Goal: Information Seeking & Learning: Learn about a topic

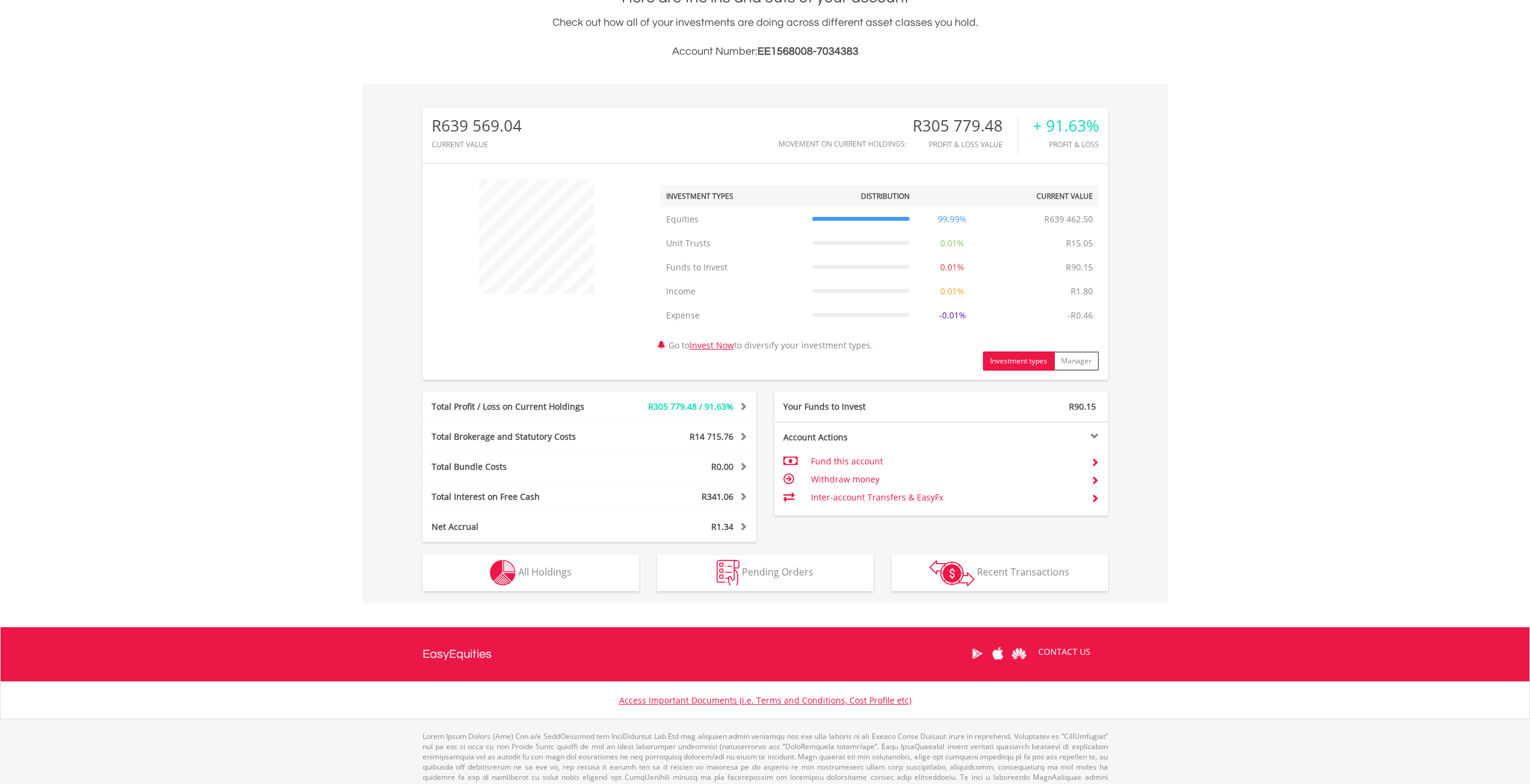
scroll to position [300, 0]
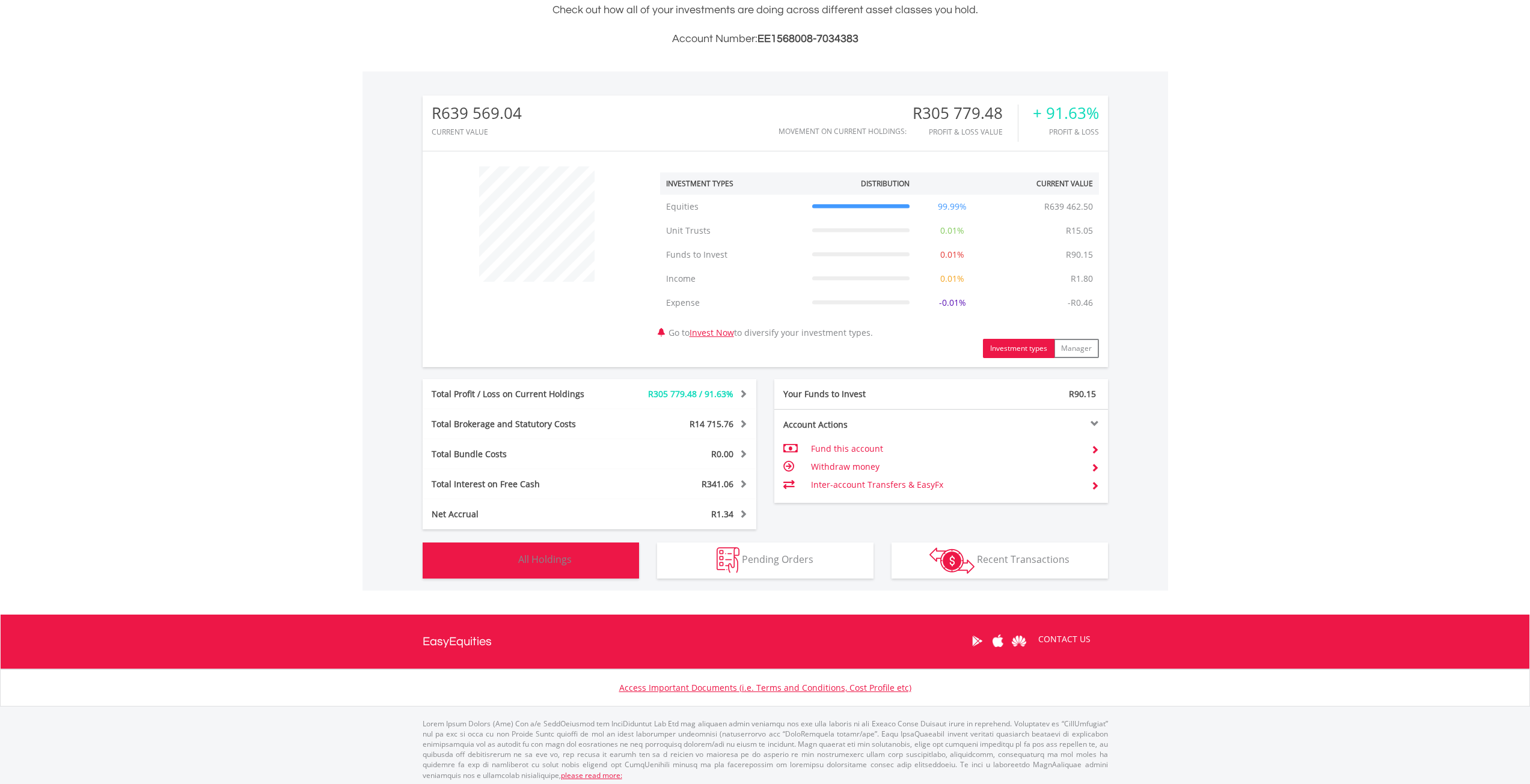
click at [558, 562] on span "All Holdings" at bounding box center [544, 560] width 54 height 14
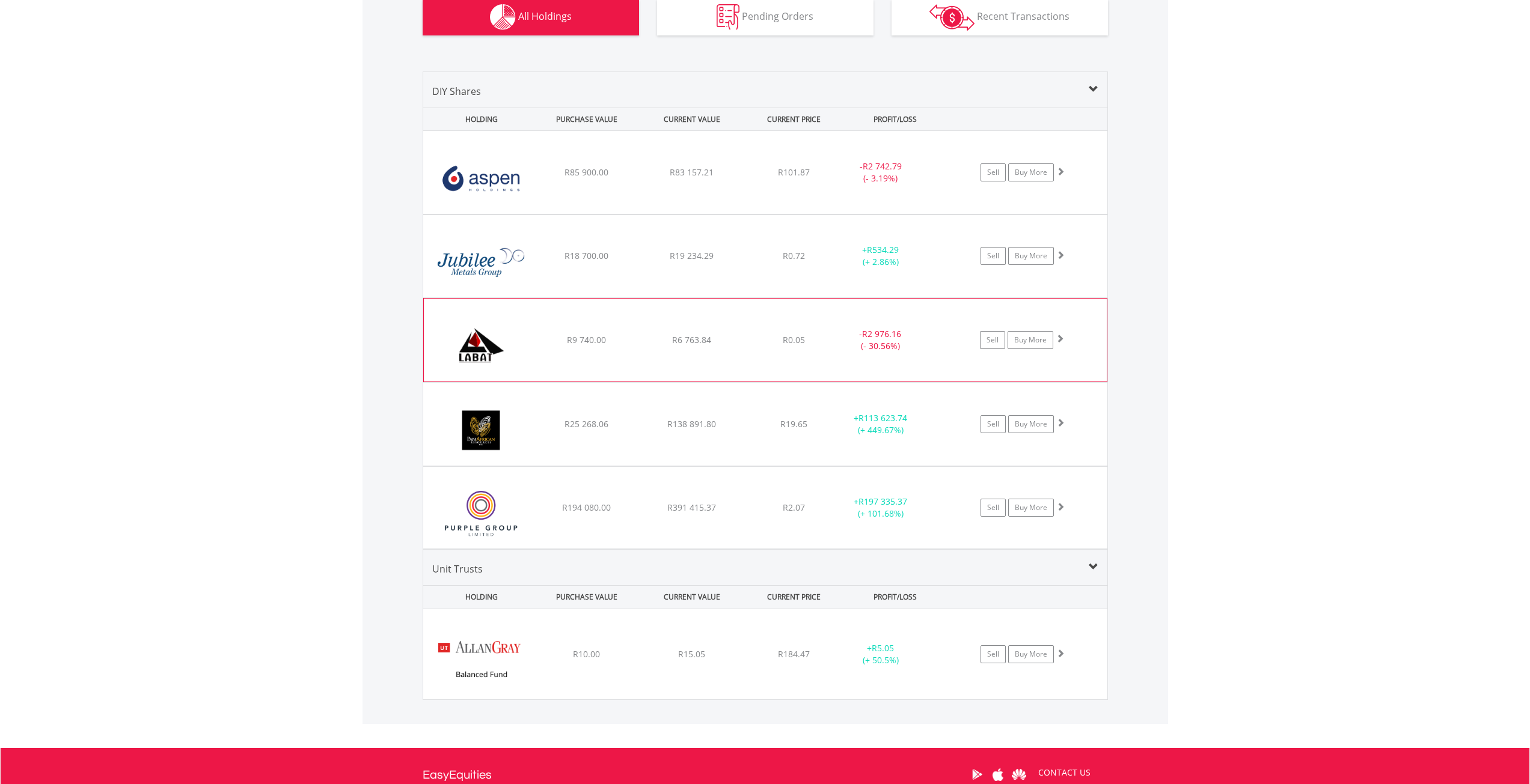
scroll to position [801, 0]
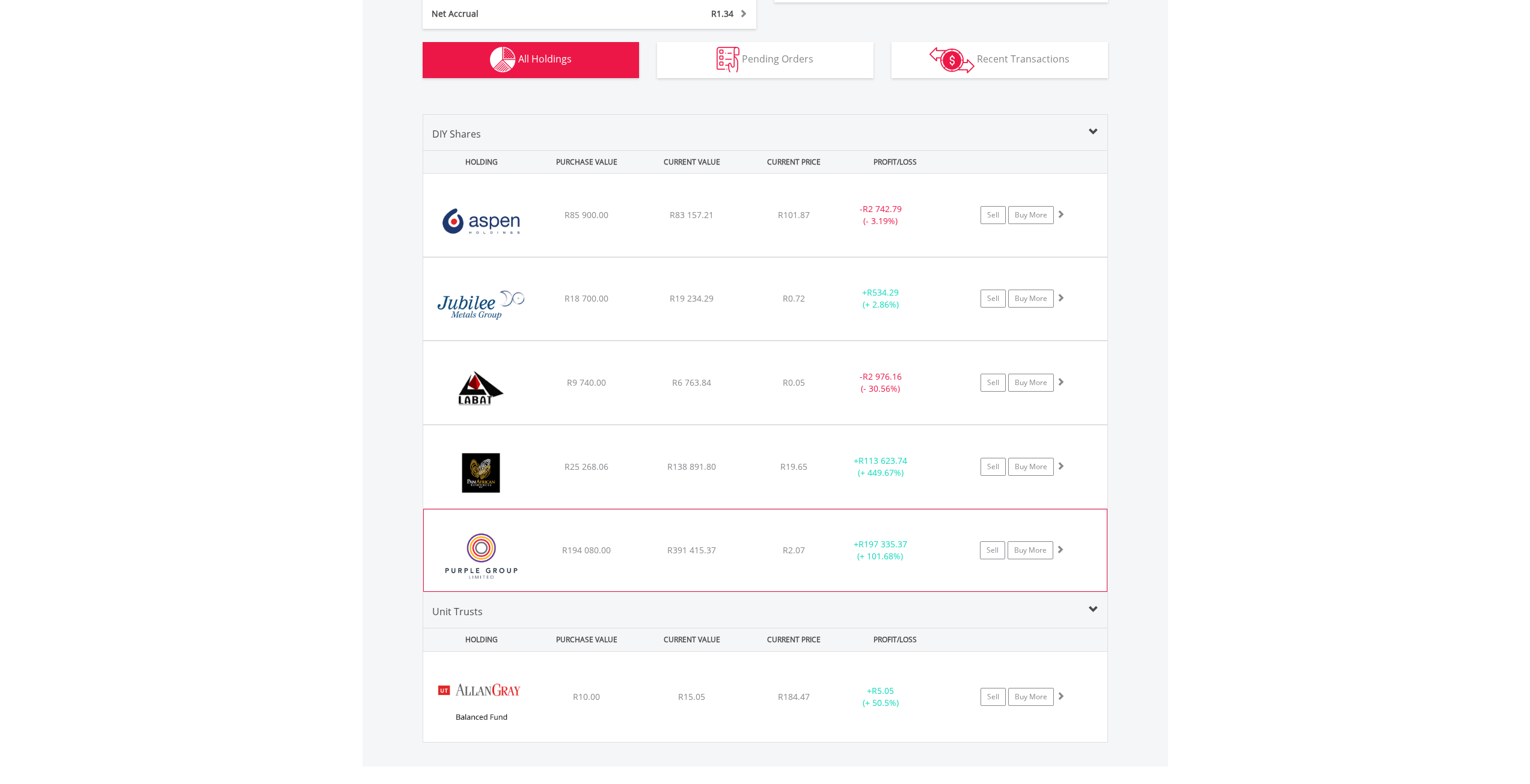
click at [791, 537] on div "﻿ Purple Group Limited R194 080.00 R391 415.37 R2.07 + R197 335.37 (+ 101.68%) …" at bounding box center [765, 550] width 683 height 82
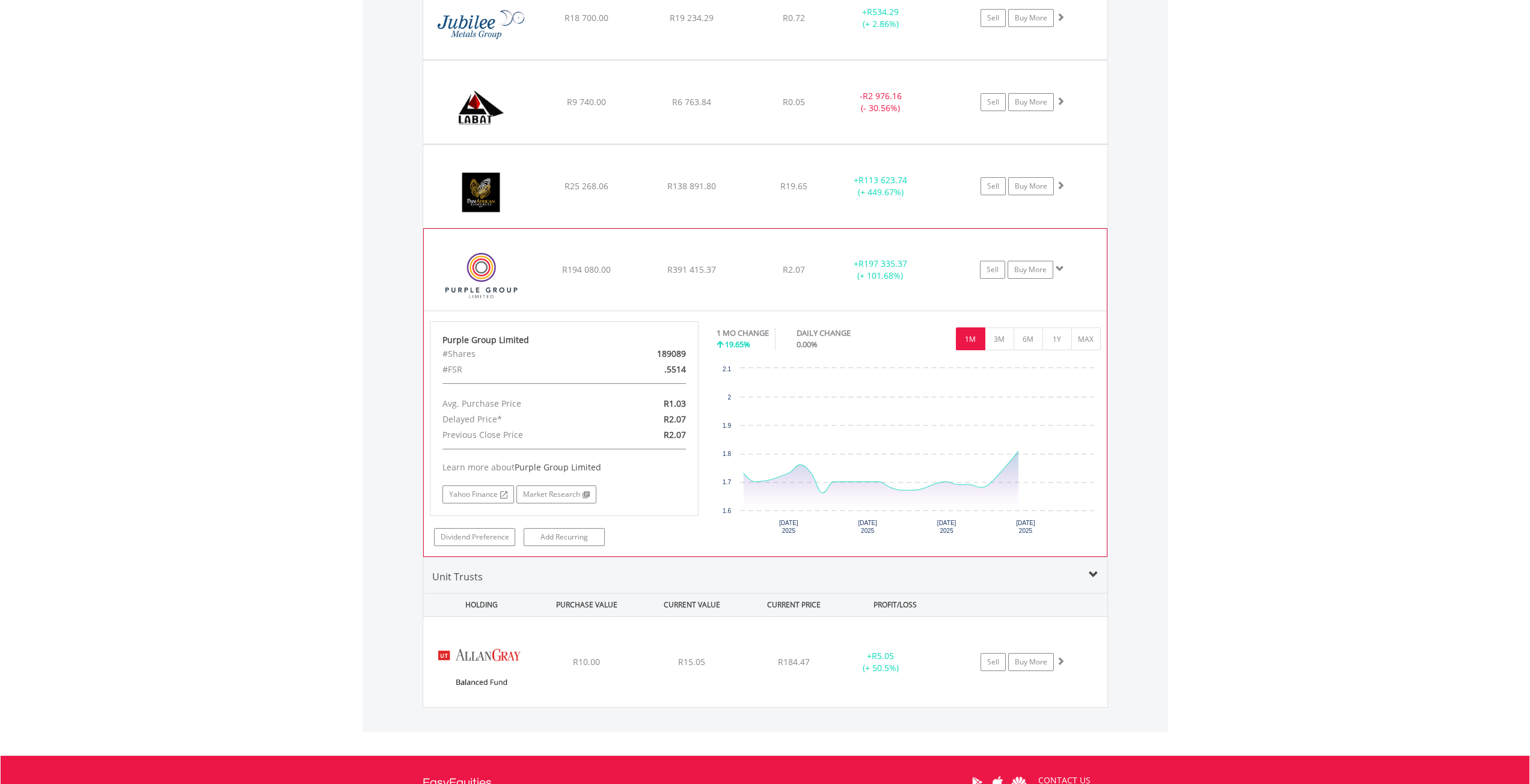
scroll to position [1101, 0]
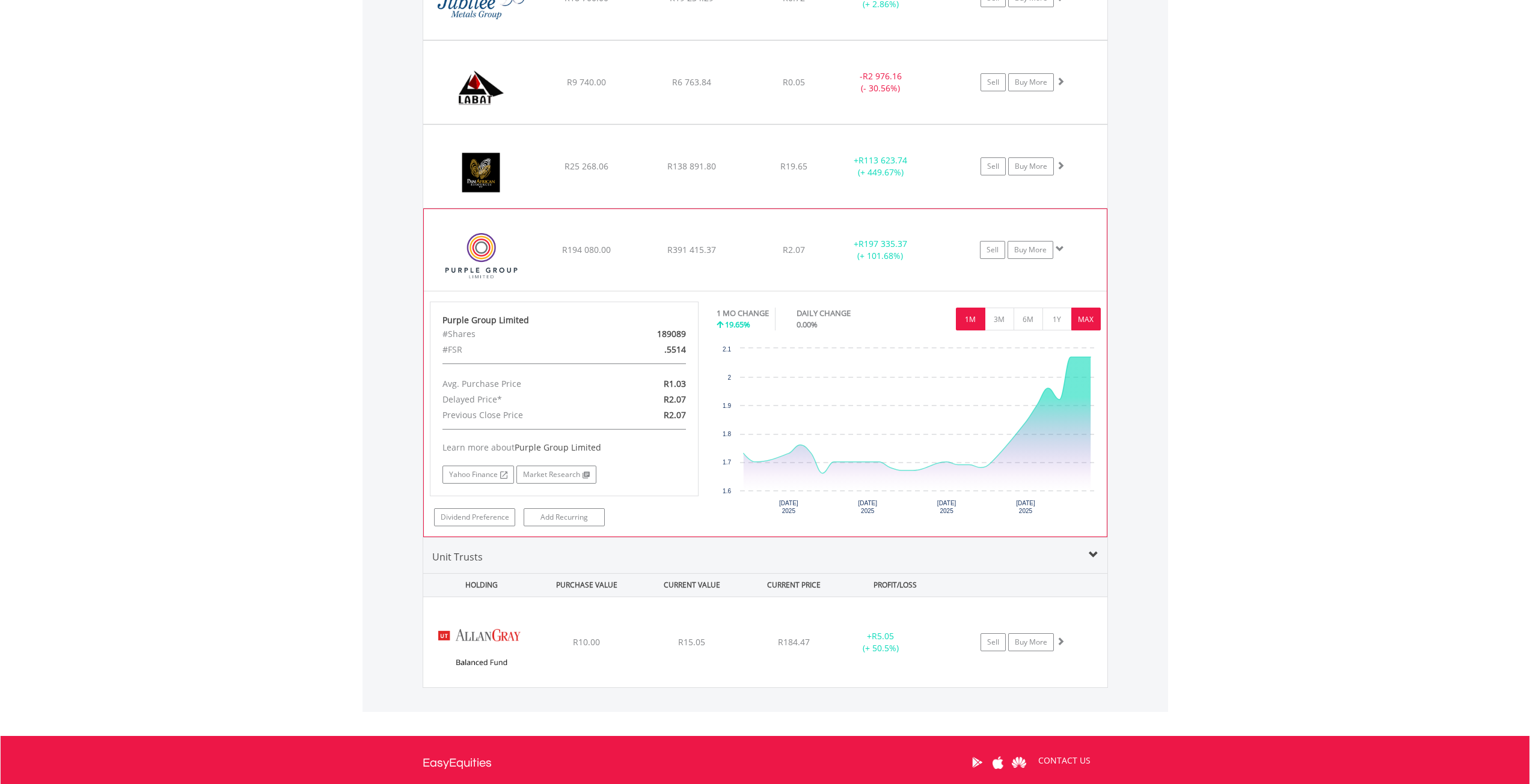
click at [1083, 327] on button "MAX" at bounding box center [1085, 319] width 30 height 23
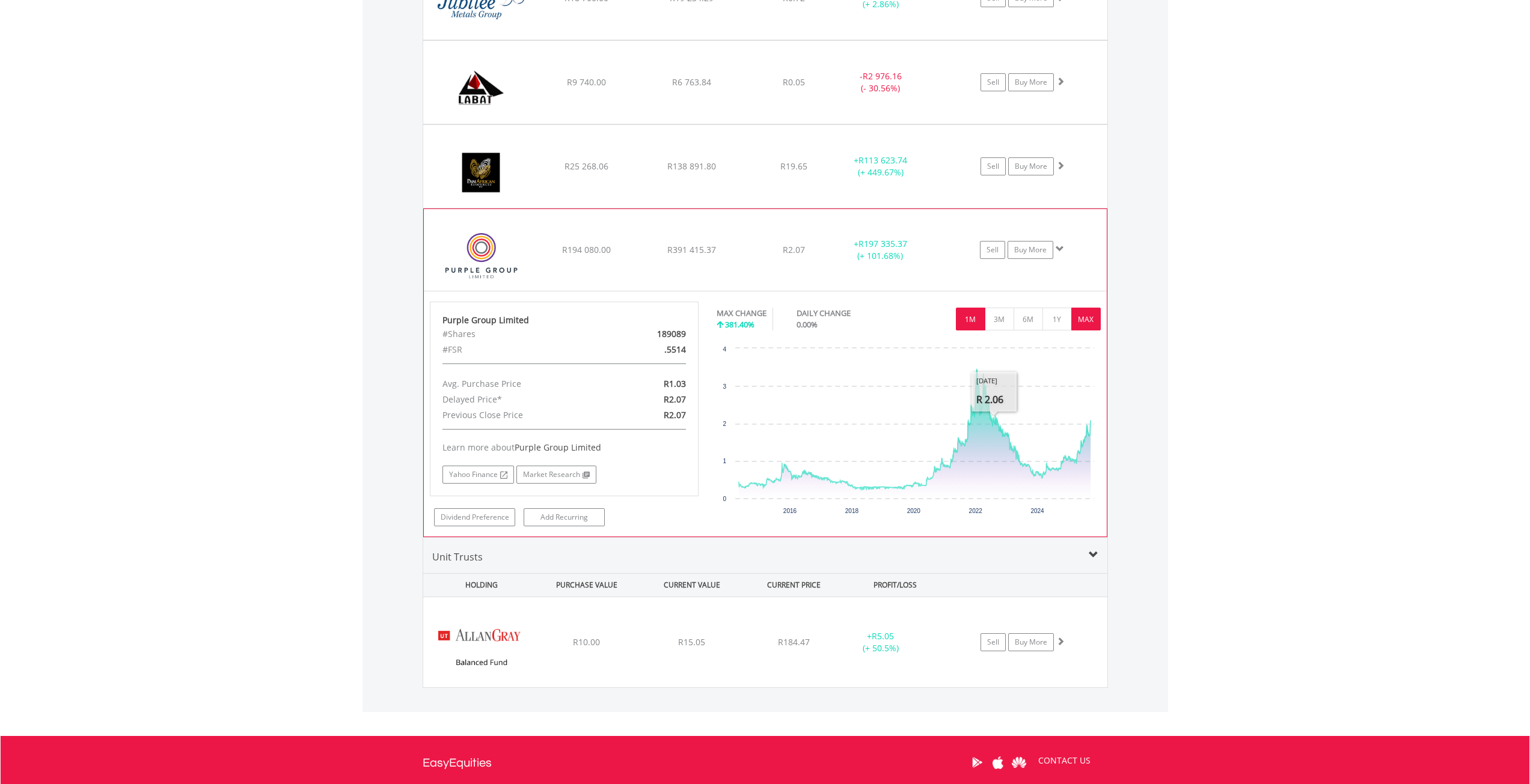
click at [970, 320] on button "1M" at bounding box center [970, 319] width 30 height 23
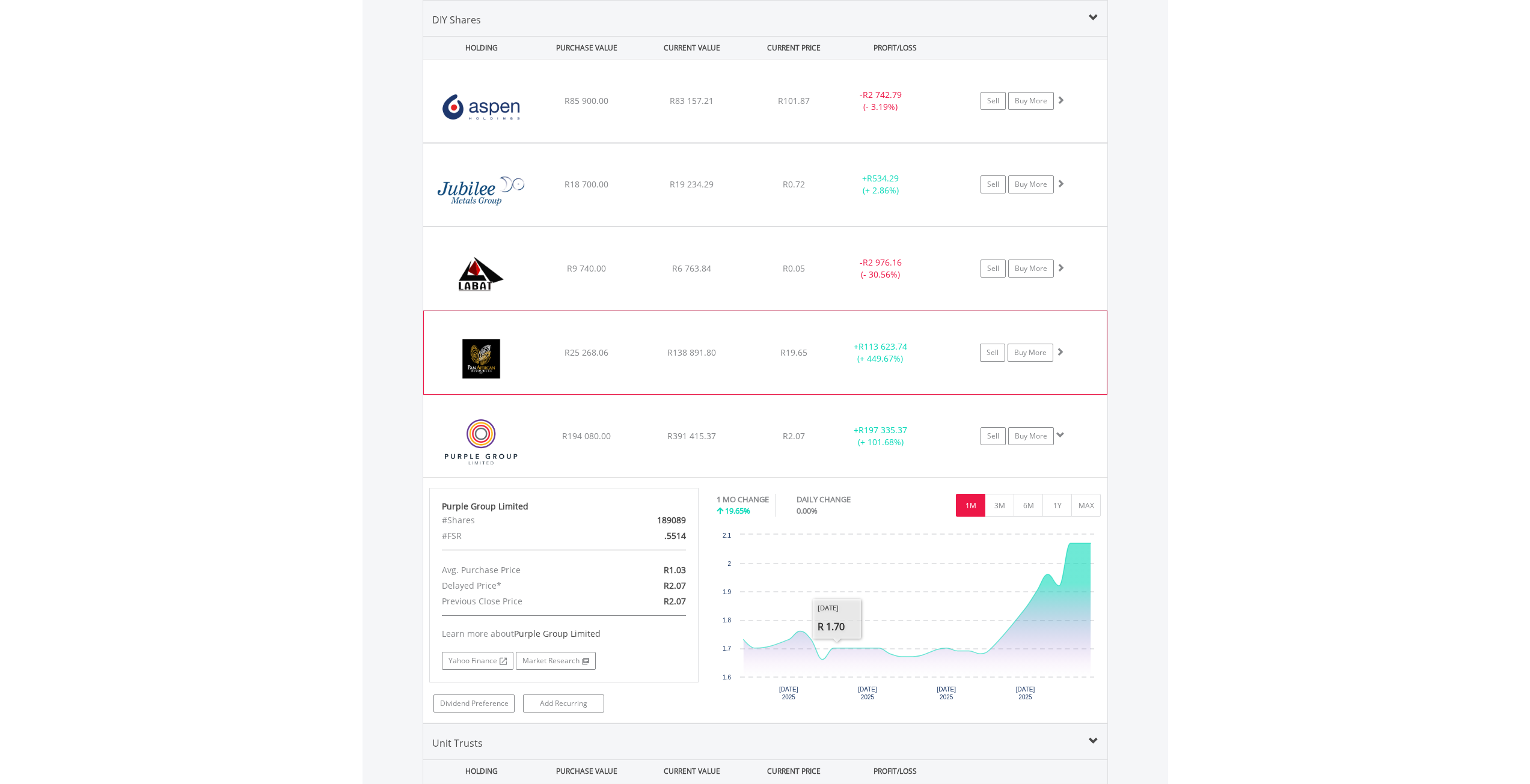
scroll to position [741, 0]
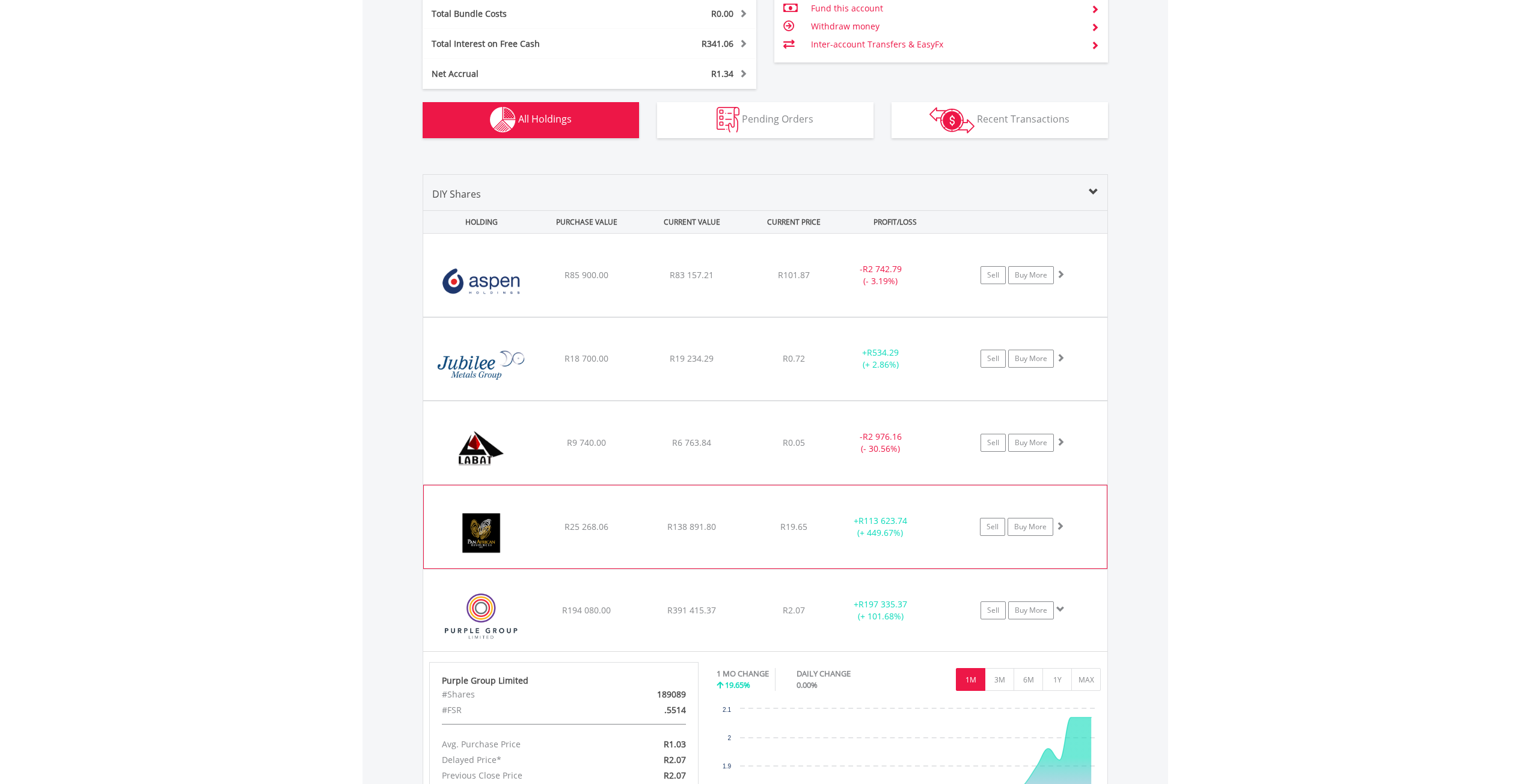
click at [1061, 521] on span at bounding box center [1060, 526] width 9 height 9
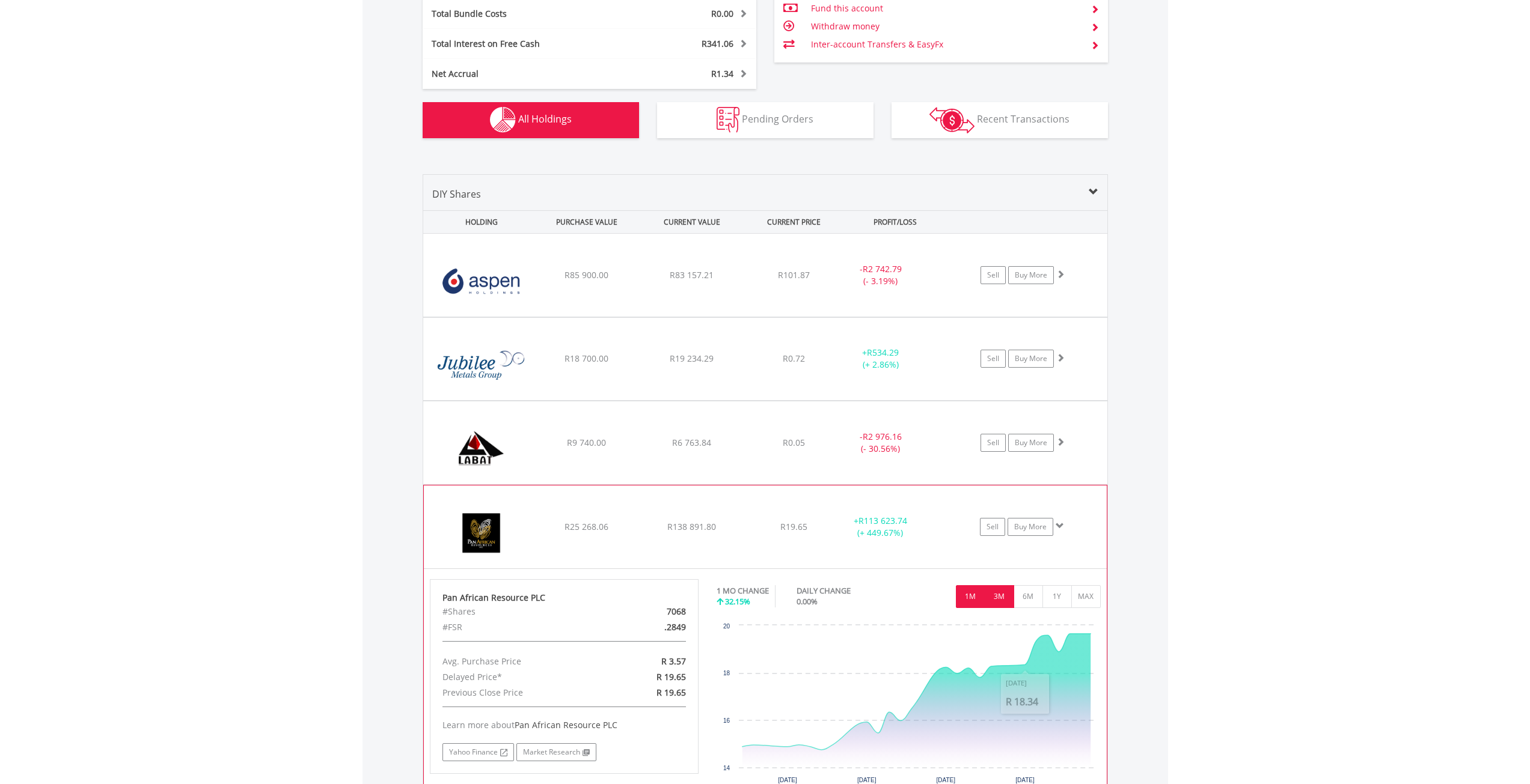
drag, startPoint x: 996, startPoint y: 597, endPoint x: 998, endPoint y: 609, distance: 12.2
click at [998, 609] on div "1 MO CHANGE 32.15% DAILY CHANGE 0.00% 1M 3M 6M 1Y MAX" at bounding box center [908, 599] width 384 height 40
click at [999, 604] on button "3M" at bounding box center [999, 596] width 30 height 23
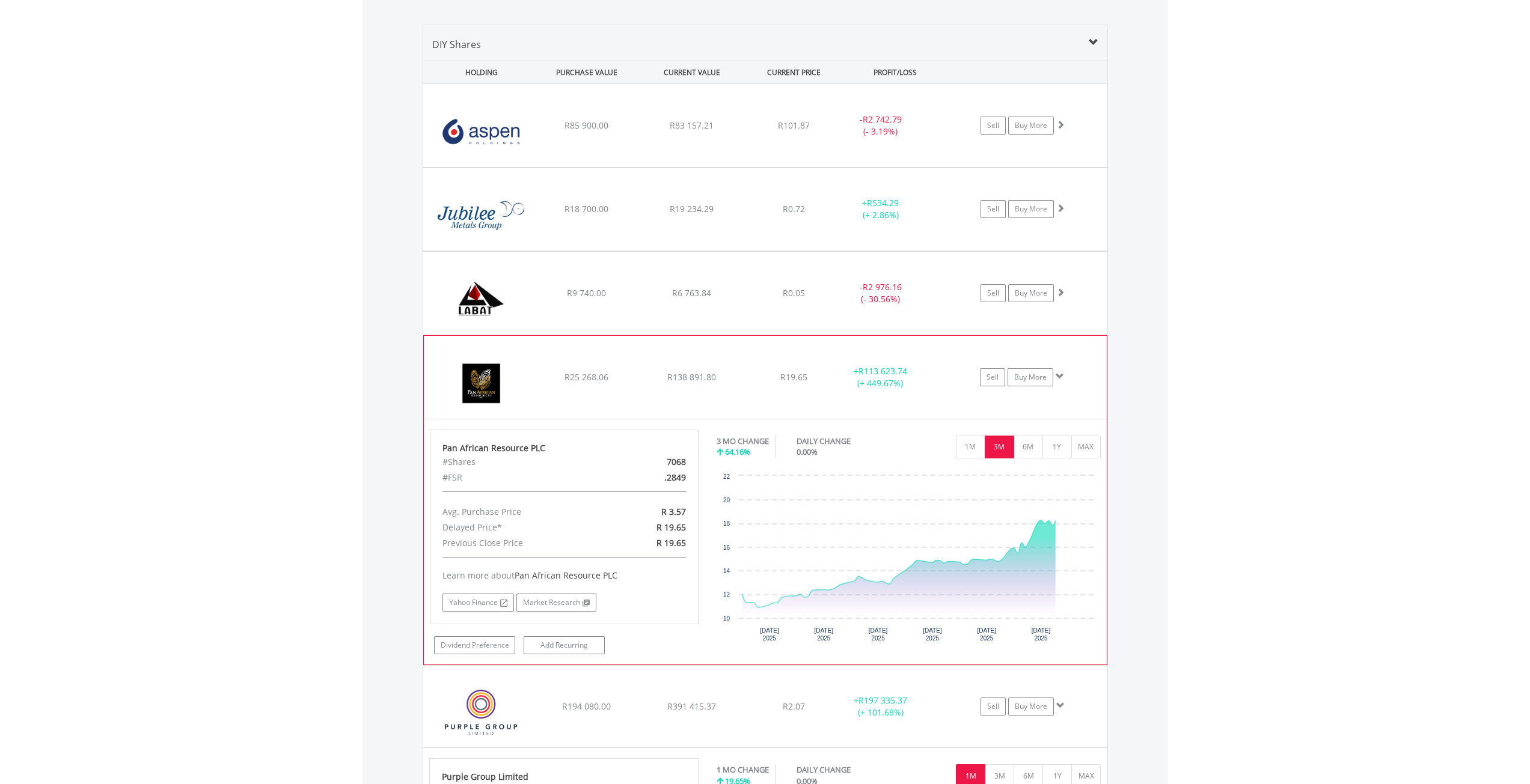
scroll to position [981, 0]
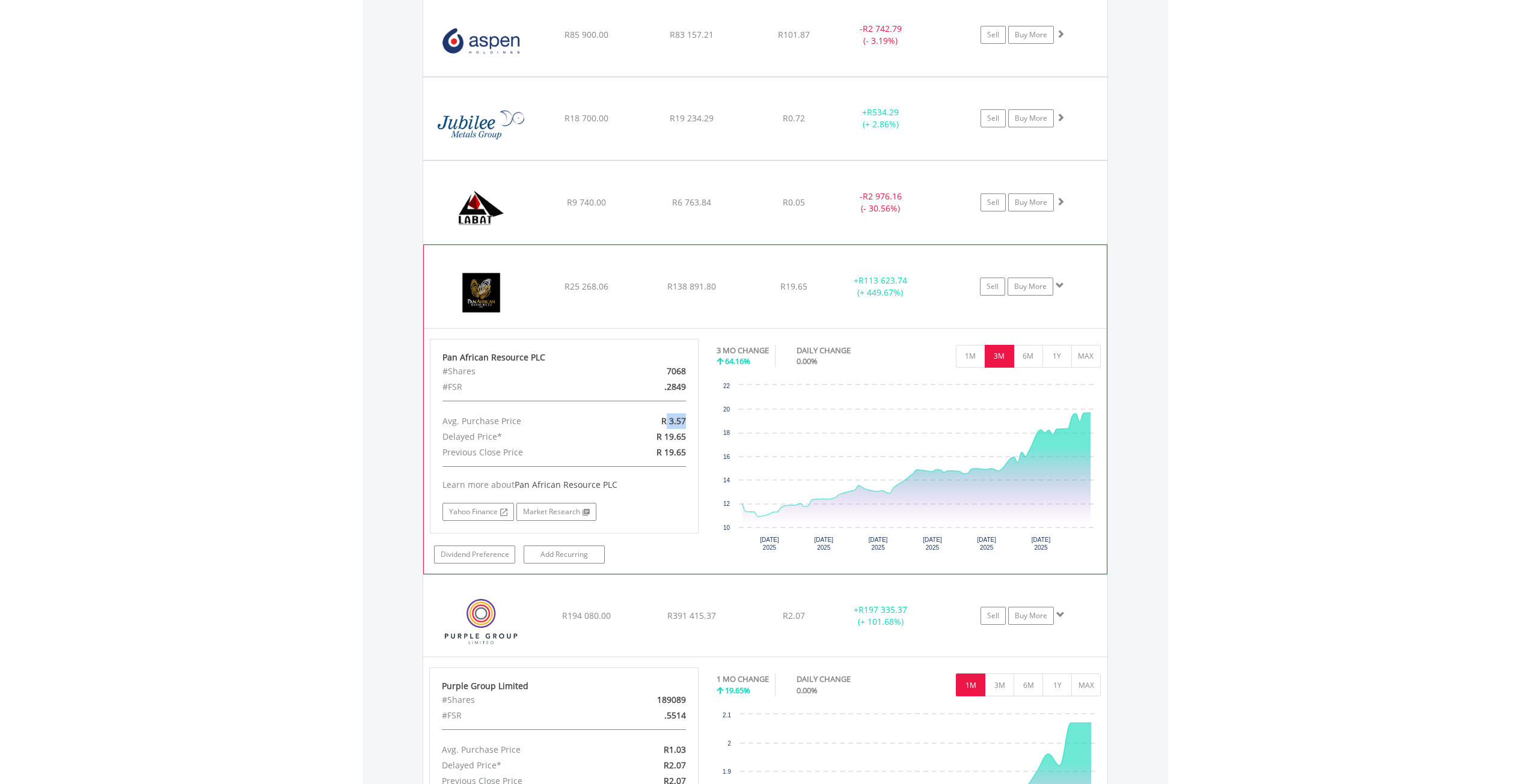
drag, startPoint x: 668, startPoint y: 423, endPoint x: 685, endPoint y: 420, distance: 17.3
click at [685, 420] on span "R 3.57" at bounding box center [673, 420] width 25 height 11
click at [657, 418] on div "R 3.57" at bounding box center [651, 421] width 87 height 15
drag, startPoint x: 684, startPoint y: 420, endPoint x: 652, endPoint y: 425, distance: 32.4
click at [652, 425] on div "R 3.57" at bounding box center [651, 421] width 87 height 15
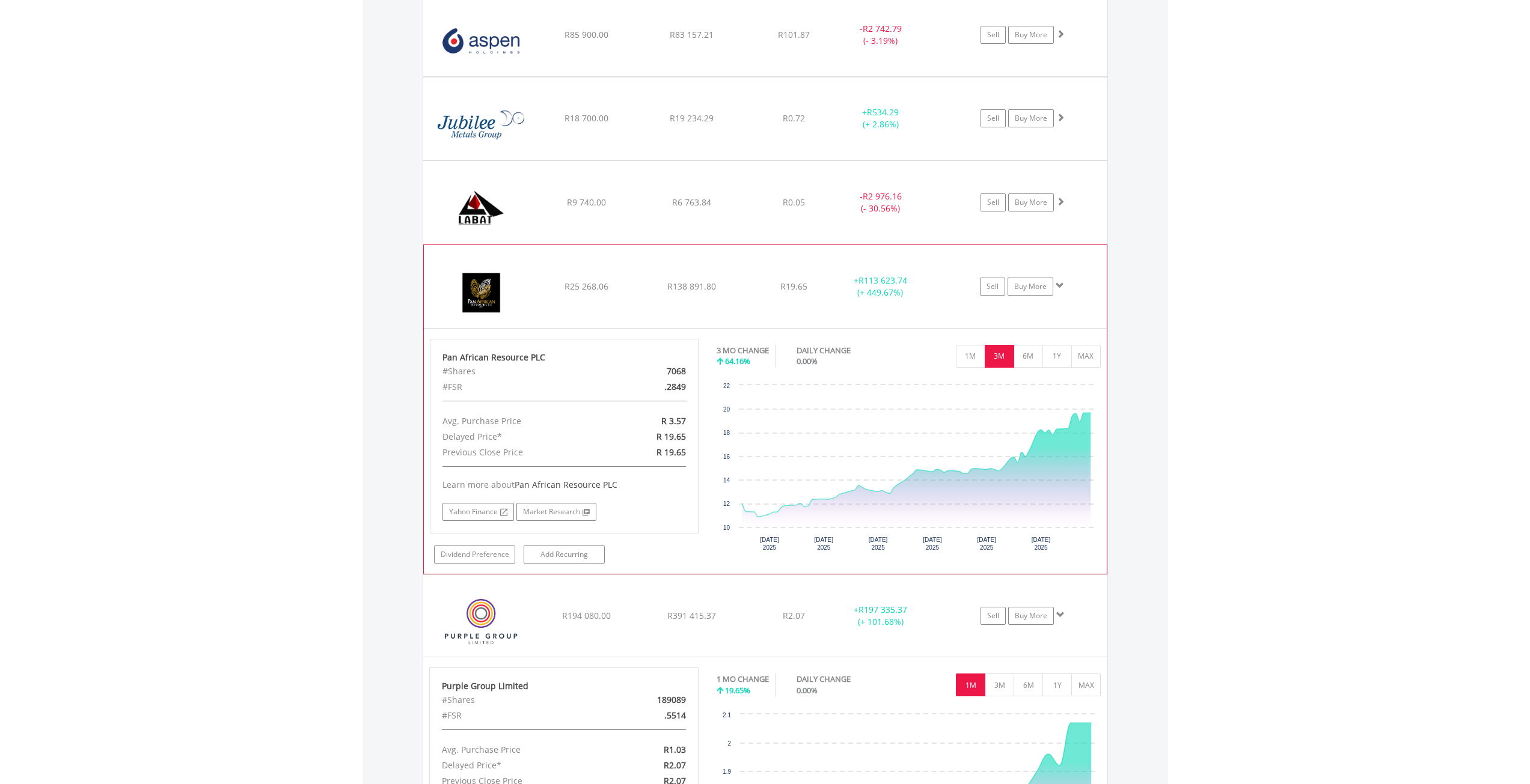
click at [633, 434] on div "R 19.65" at bounding box center [651, 437] width 87 height 15
drag, startPoint x: 664, startPoint y: 422, endPoint x: 691, endPoint y: 415, distance: 27.9
click at [691, 415] on div "R 3.57" at bounding box center [651, 421] width 87 height 15
click at [681, 422] on span "R 3.57" at bounding box center [673, 420] width 25 height 11
drag, startPoint x: 683, startPoint y: 422, endPoint x: 655, endPoint y: 426, distance: 28.3
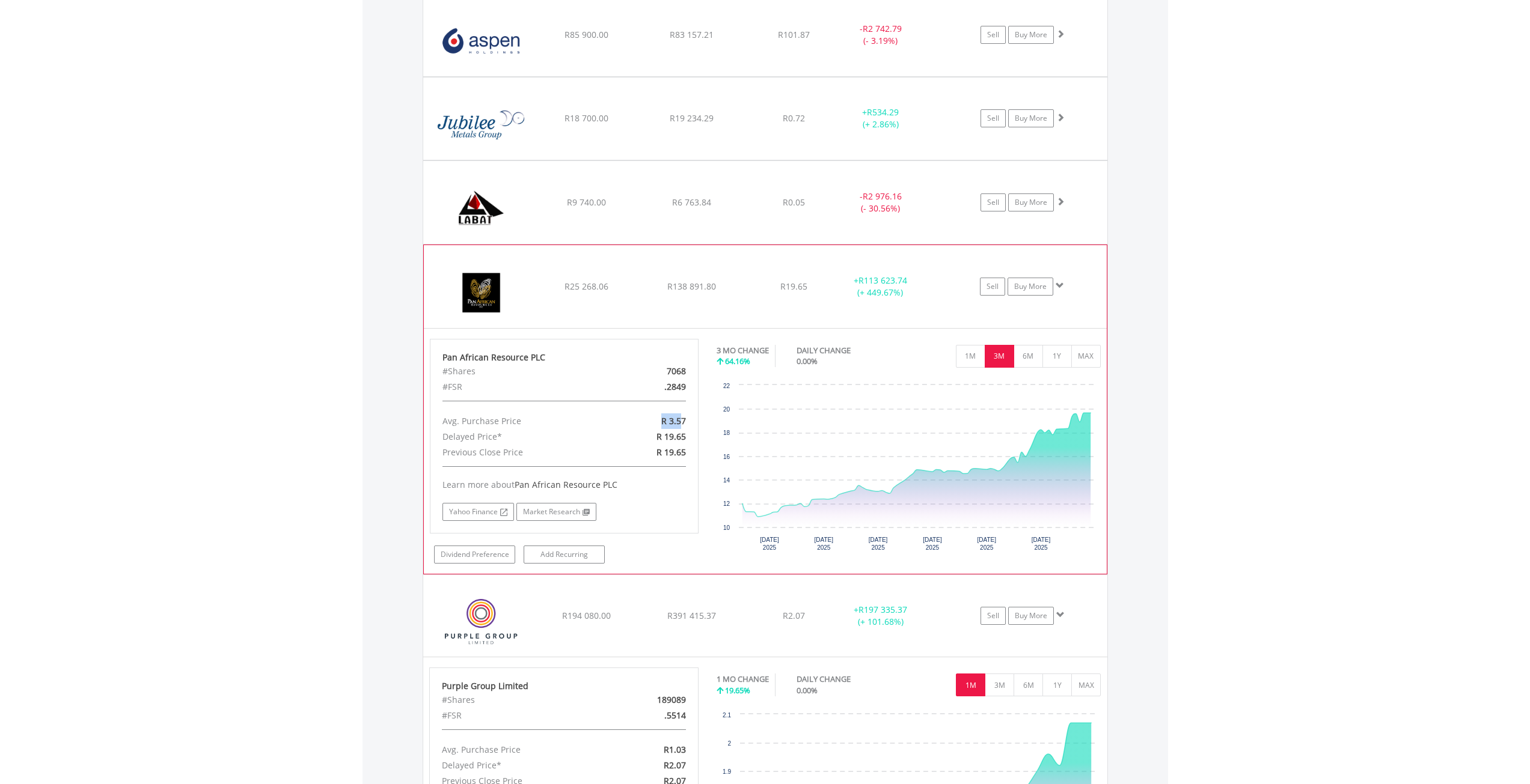
click at [655, 426] on div "R 3.57" at bounding box center [651, 421] width 87 height 15
drag, startPoint x: 684, startPoint y: 423, endPoint x: 657, endPoint y: 425, distance: 27.1
click at [657, 425] on div "R 3.57" at bounding box center [651, 421] width 87 height 15
drag, startPoint x: 684, startPoint y: 433, endPoint x: 637, endPoint y: 459, distance: 53.7
click at [653, 437] on div "R 19.65" at bounding box center [651, 437] width 87 height 15
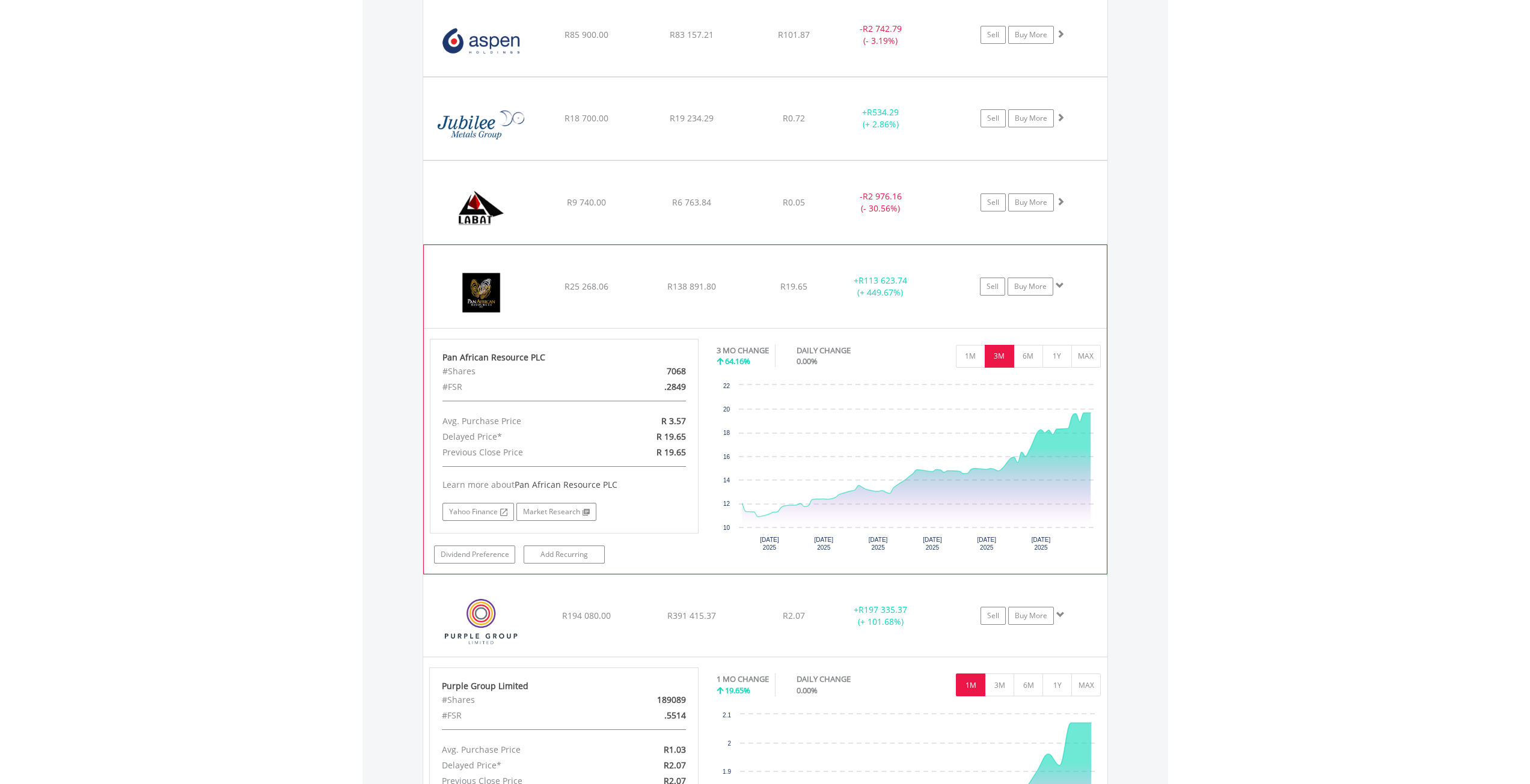
click at [628, 479] on div "Learn more about Pan African Resource PLC" at bounding box center [564, 485] width 244 height 12
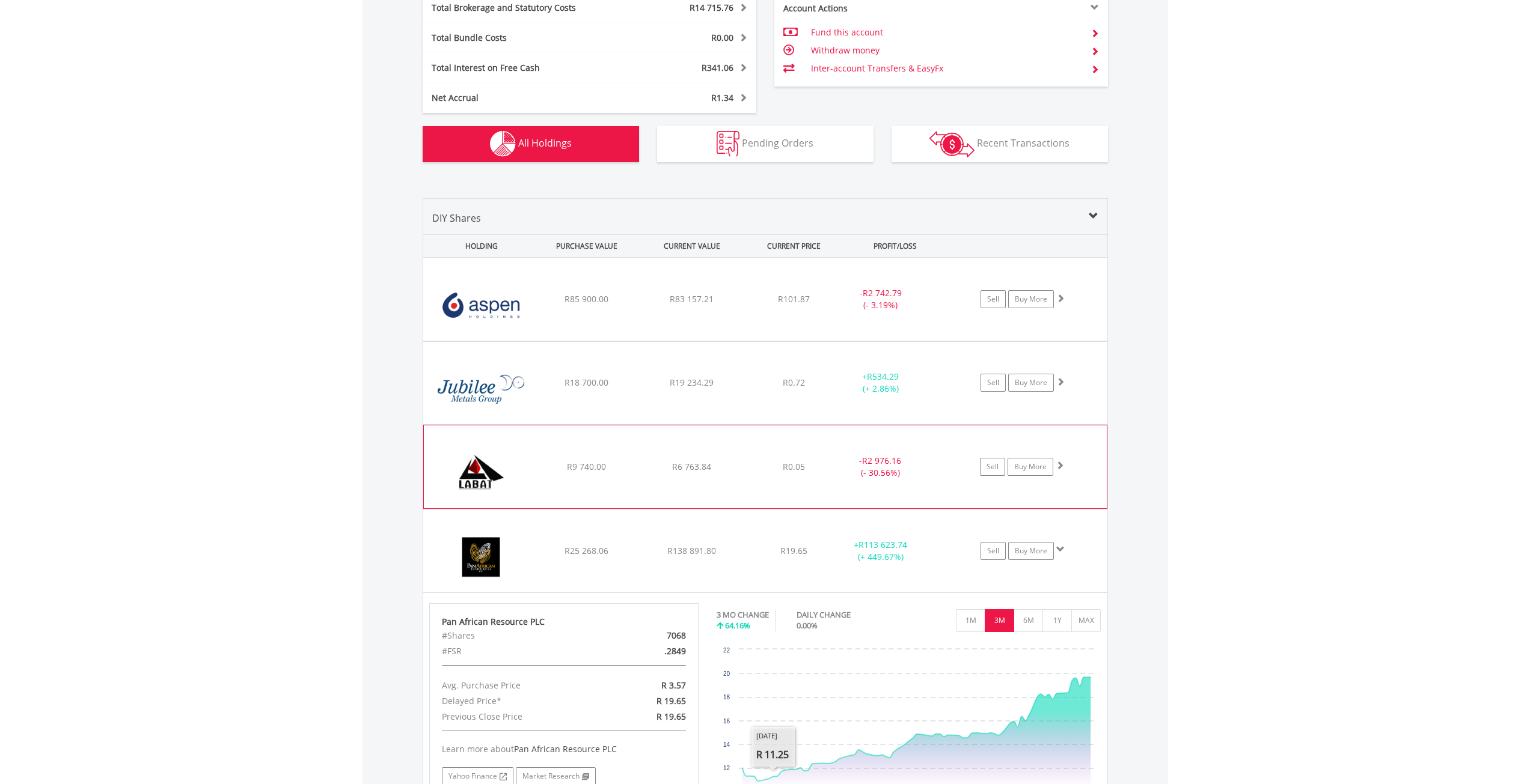
scroll to position [681, 0]
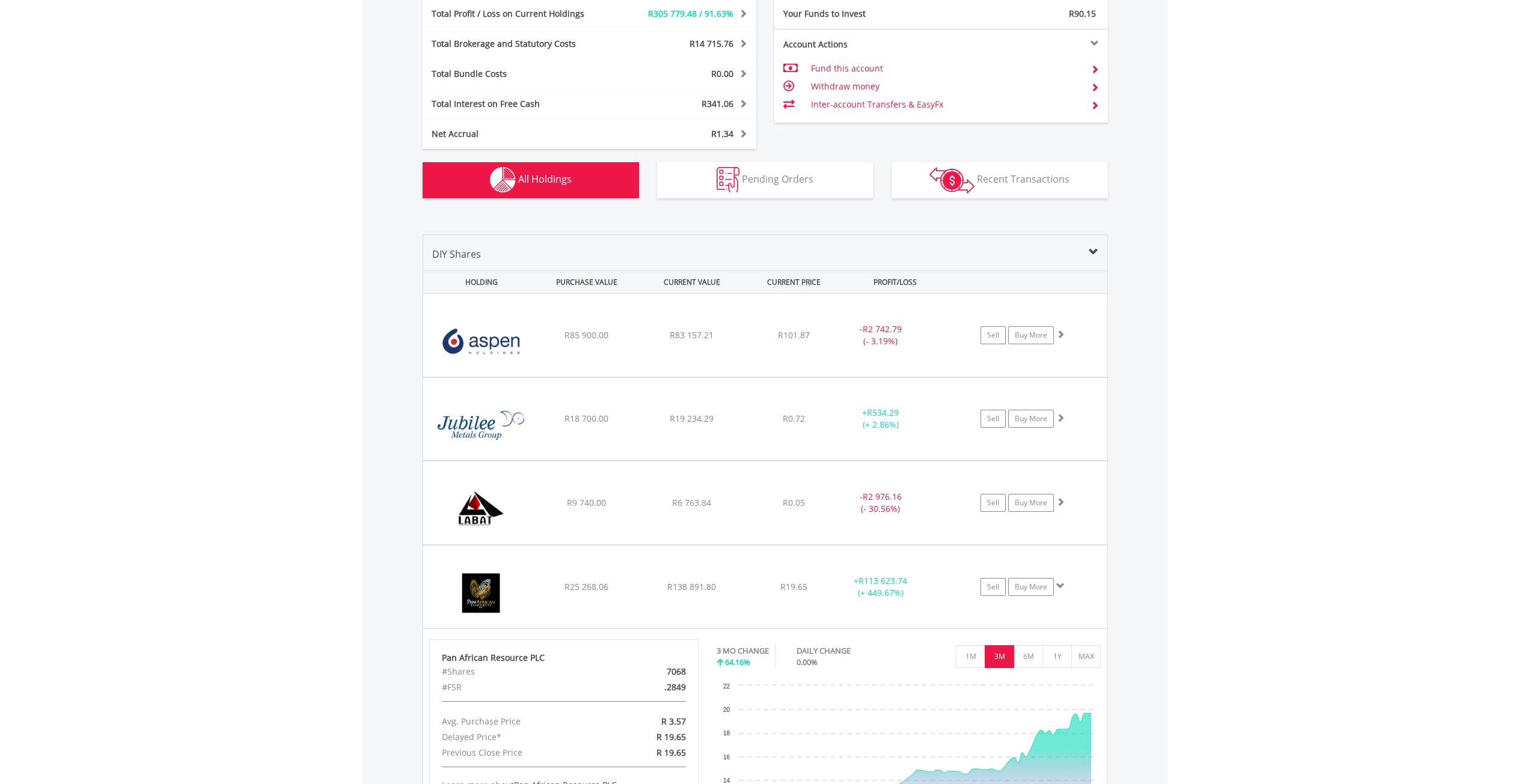
click at [380, 396] on div "Value View Share View DIY Shares HOLDING PURCHASE VALUE CURRENT VALUE CURRENT P…" at bounding box center [765, 794] width 805 height 1168
click at [1057, 582] on span at bounding box center [1060, 586] width 9 height 9
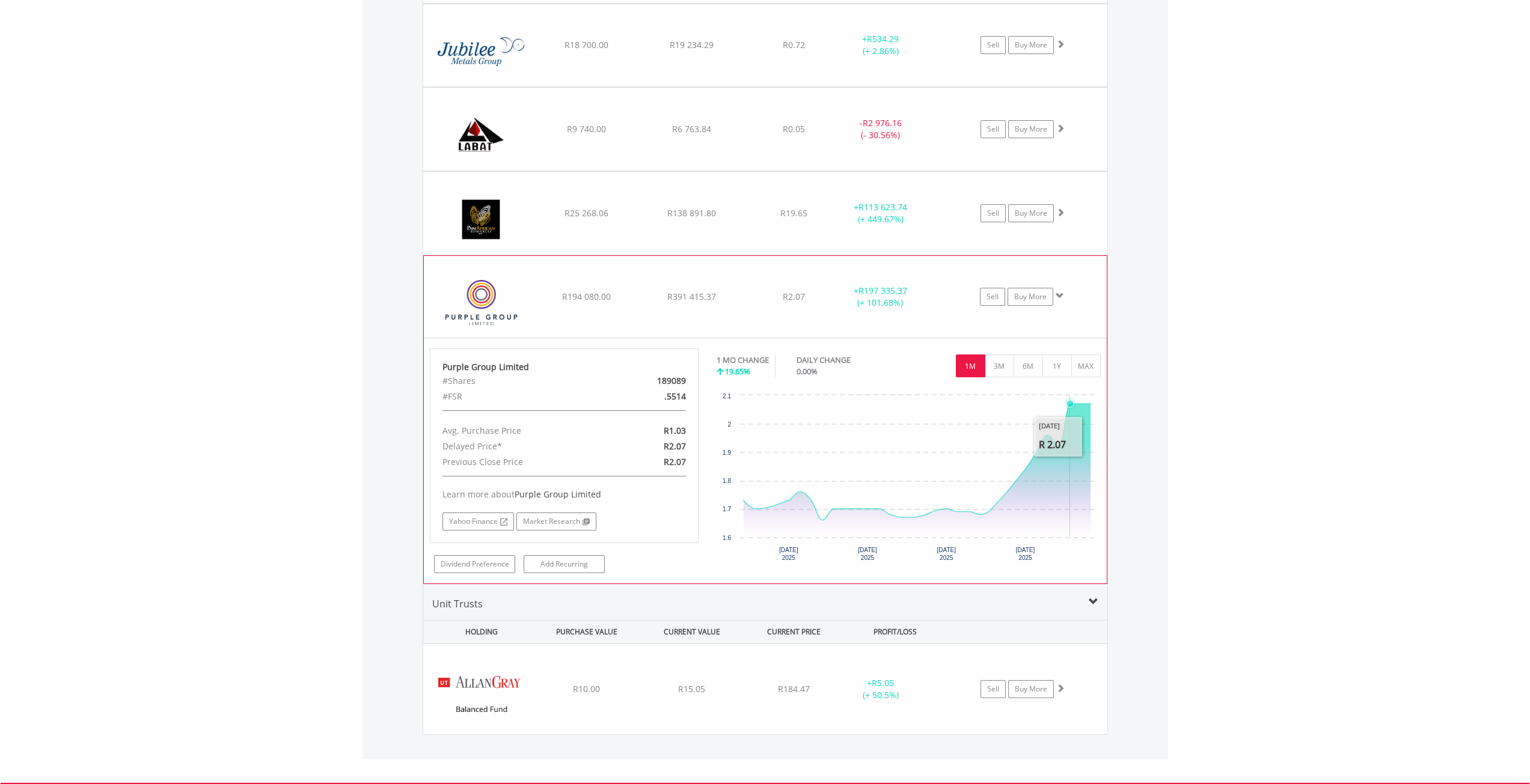
scroll to position [1047, 0]
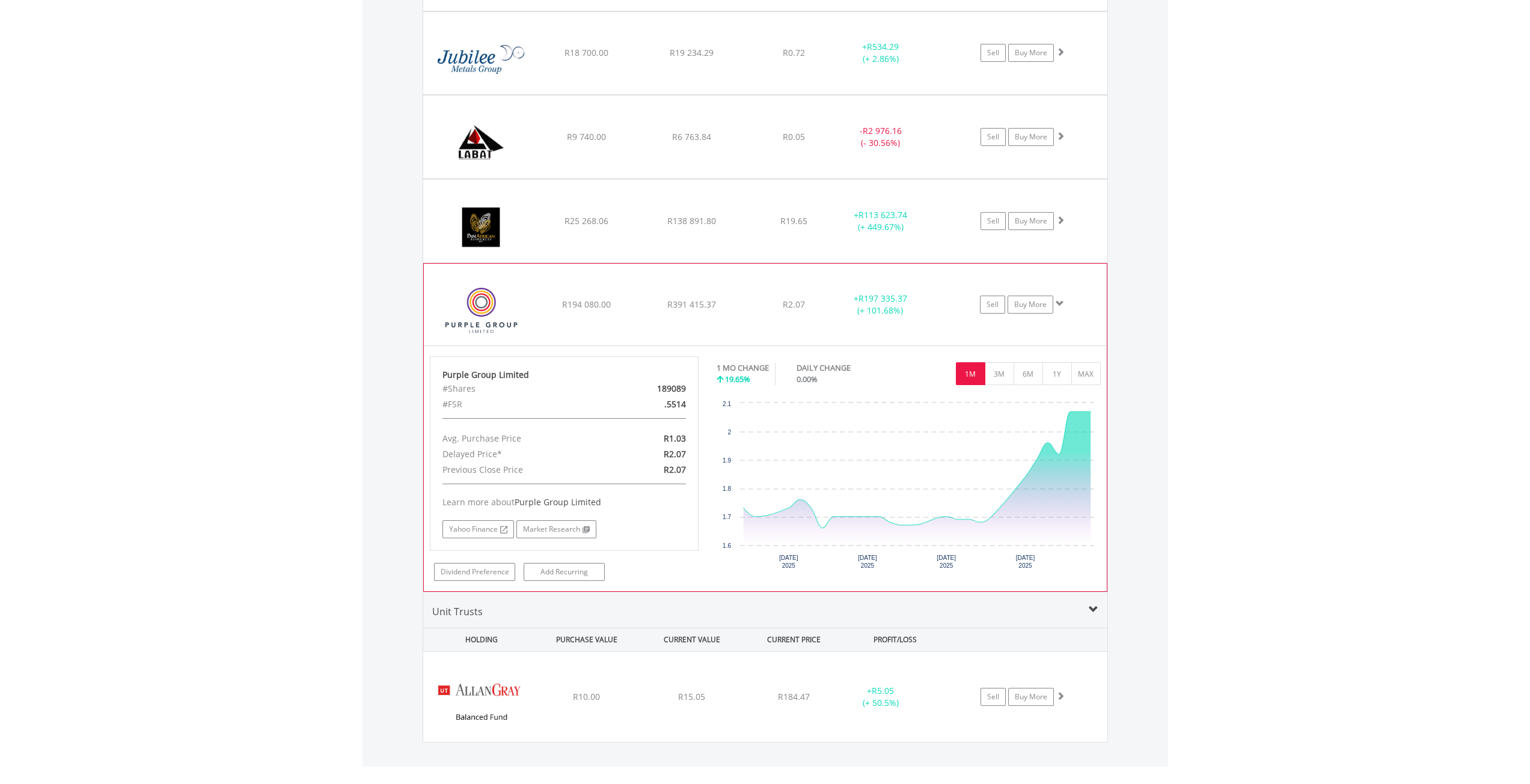
drag, startPoint x: 1065, startPoint y: 296, endPoint x: 1060, endPoint y: 304, distance: 9.4
click at [1061, 300] on div "Sell Buy More" at bounding box center [1027, 304] width 156 height 18
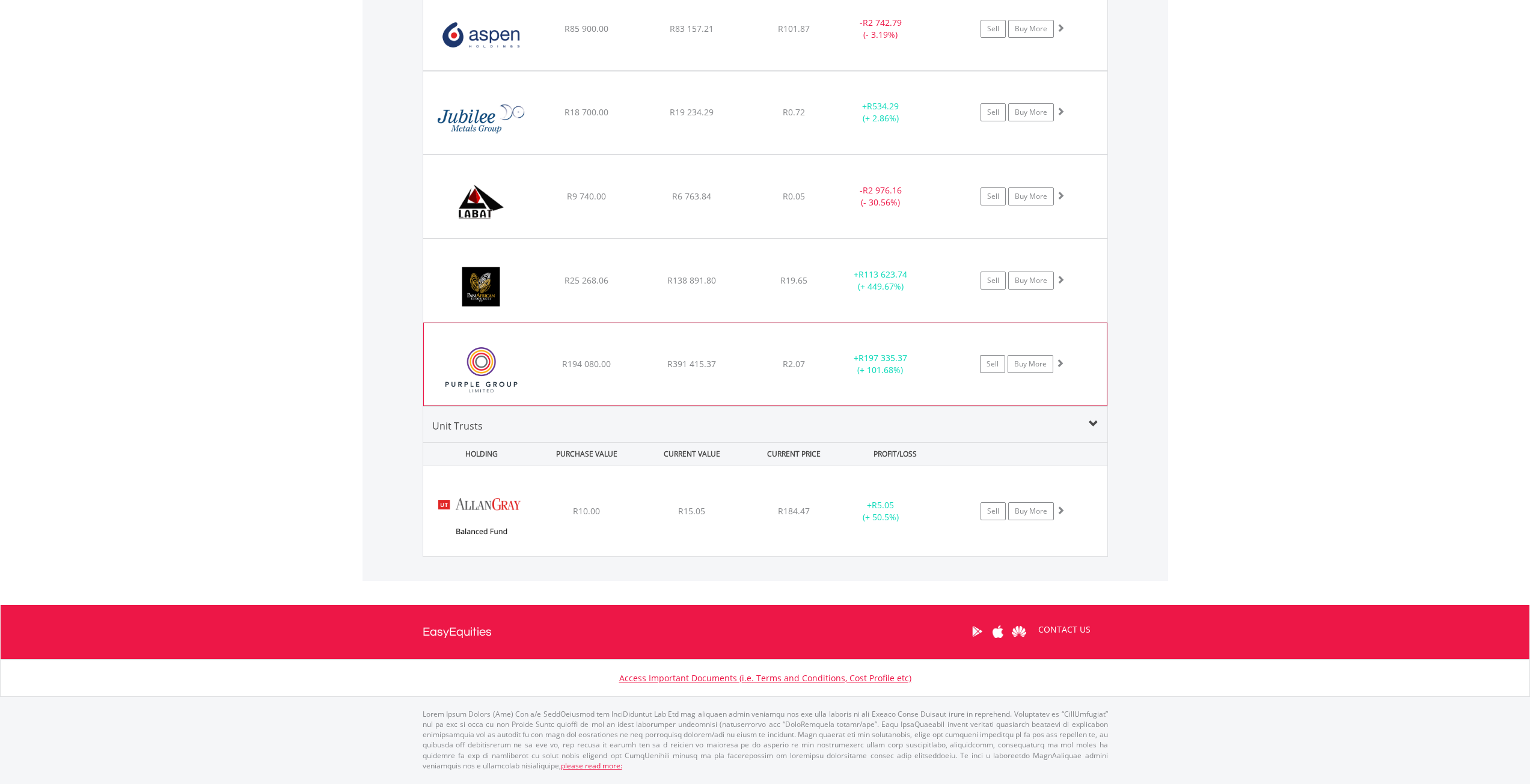
click at [1060, 304] on div "﻿ Aspen Pharmacare Holdings Limited R85 900.00 R83 157.21 R101.87 - R2 742.79 (…" at bounding box center [765, 196] width 684 height 419
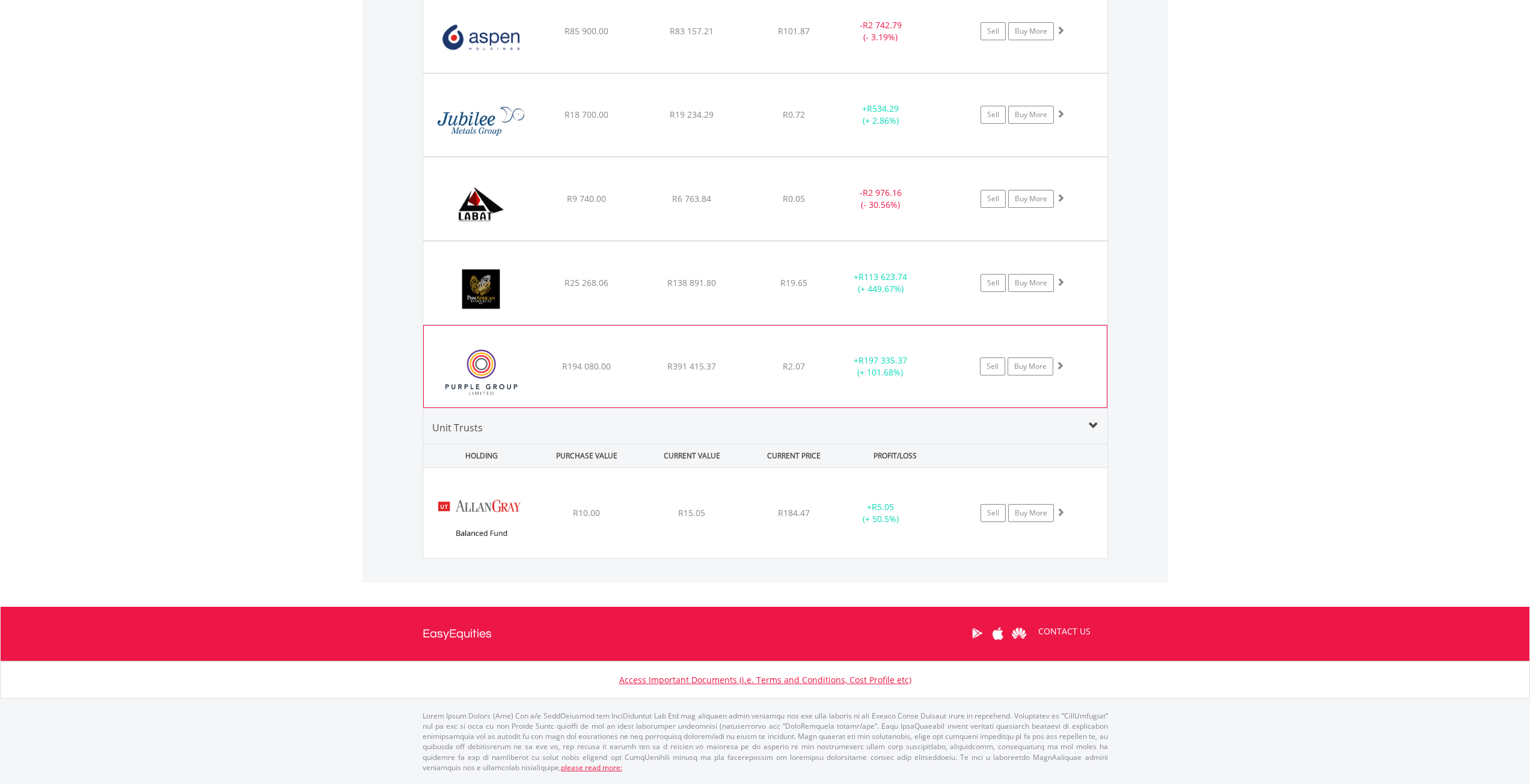
scroll to position [981, 0]
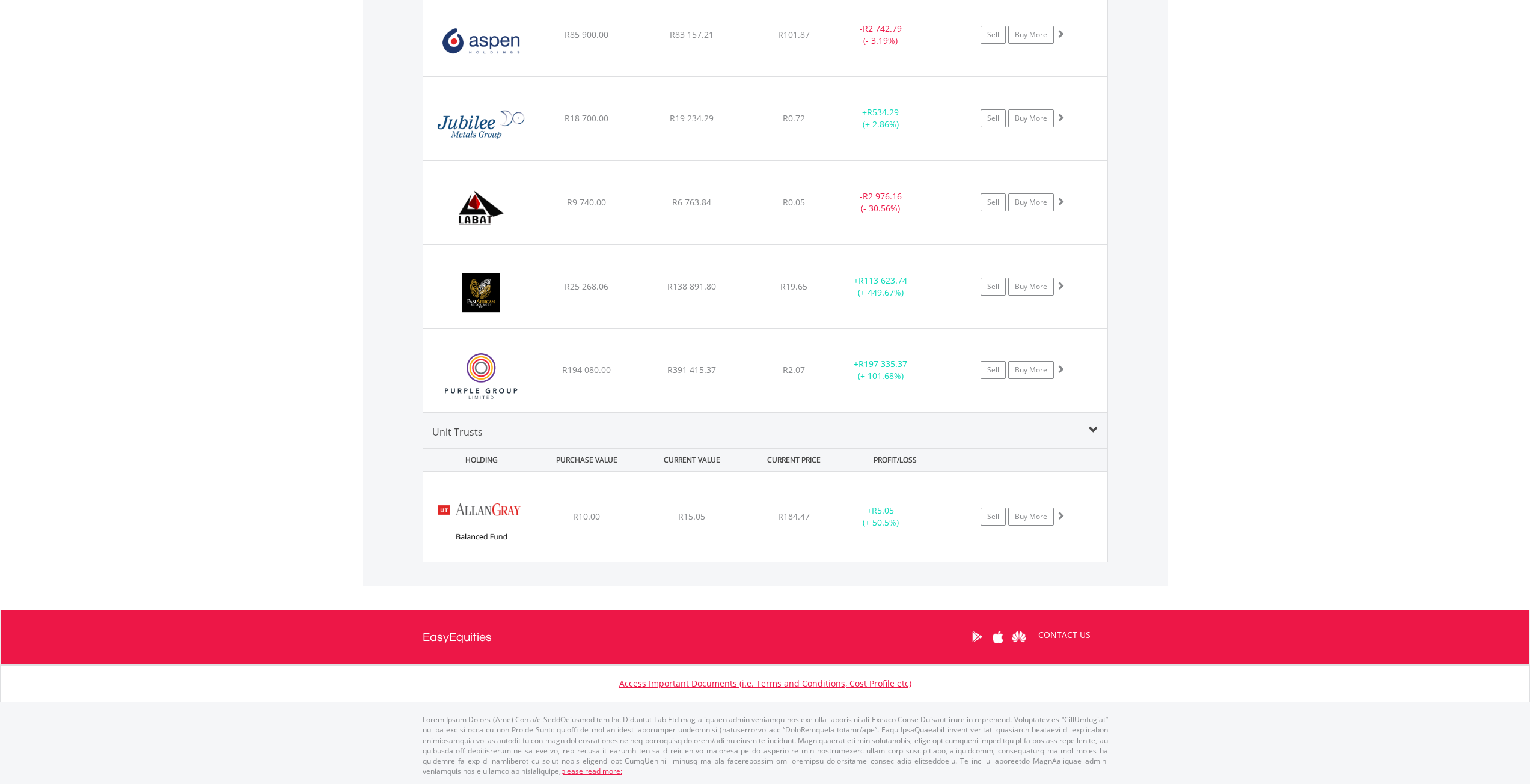
click at [372, 313] on div "Value View Share View DIY Shares HOLDING PURCHASE VALUE CURRENT VALUE CURRENT P…" at bounding box center [765, 248] width 805 height 677
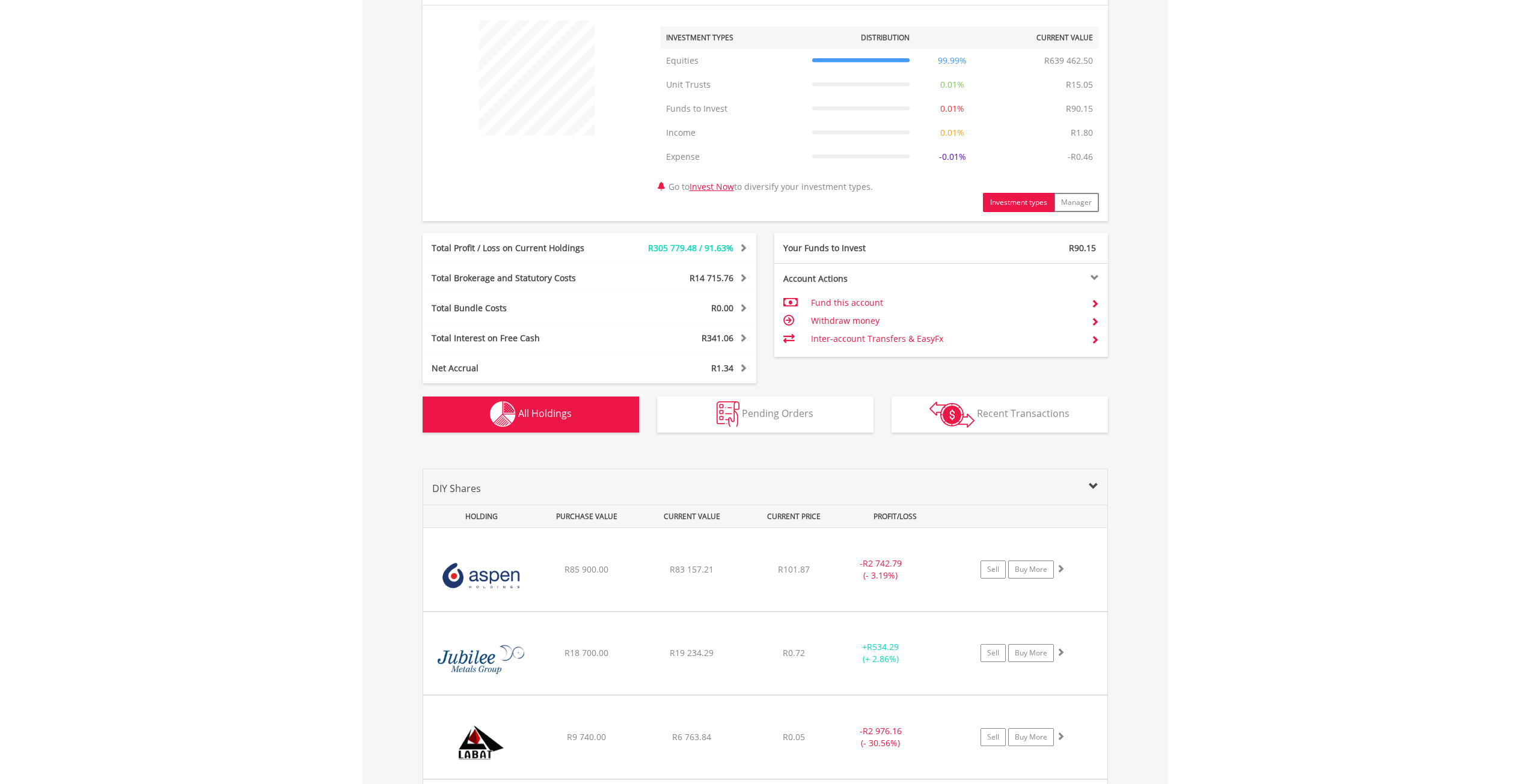
scroll to position [601, 0]
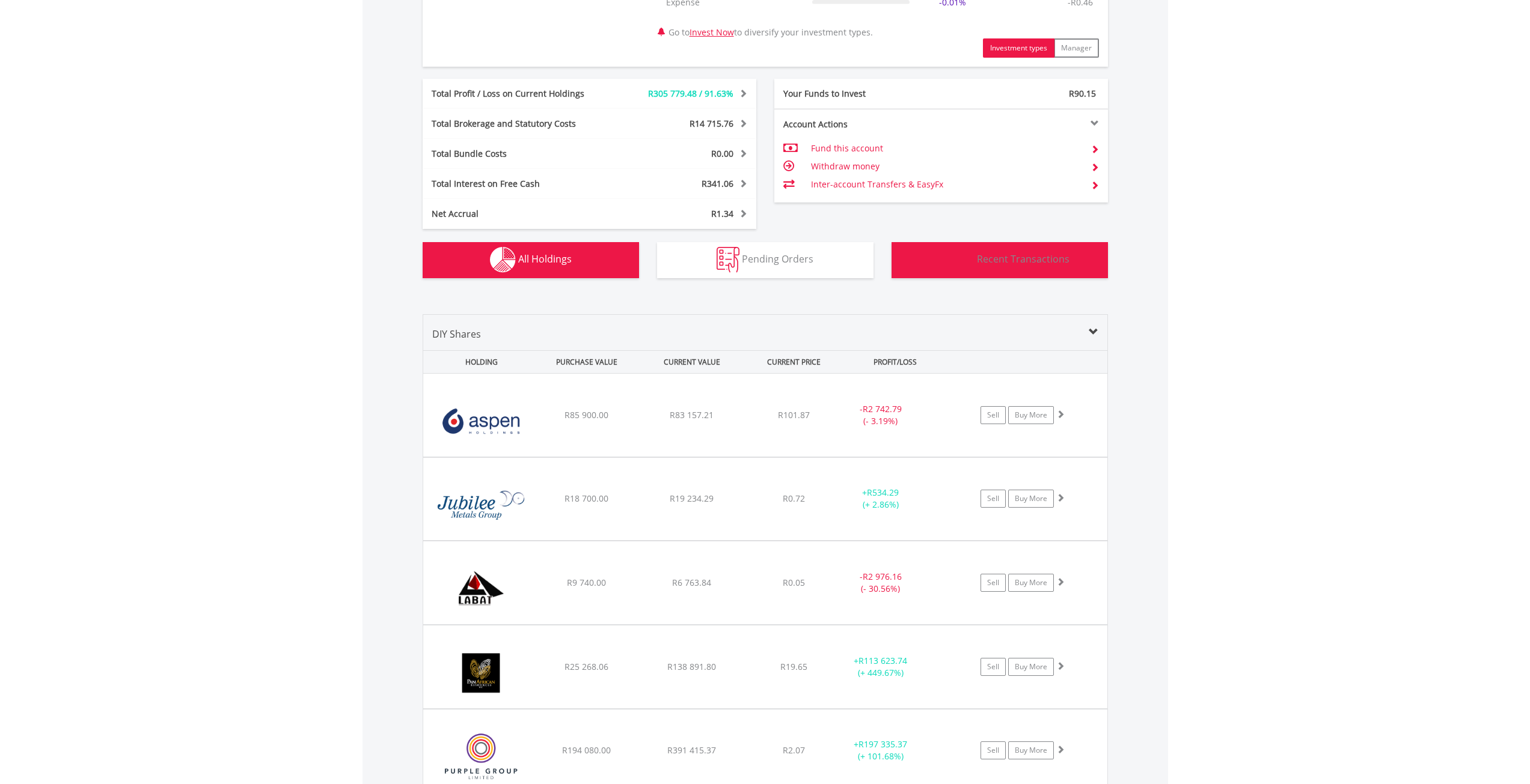
click at [981, 277] on button "Transactions Recent Transactions" at bounding box center [999, 260] width 216 height 36
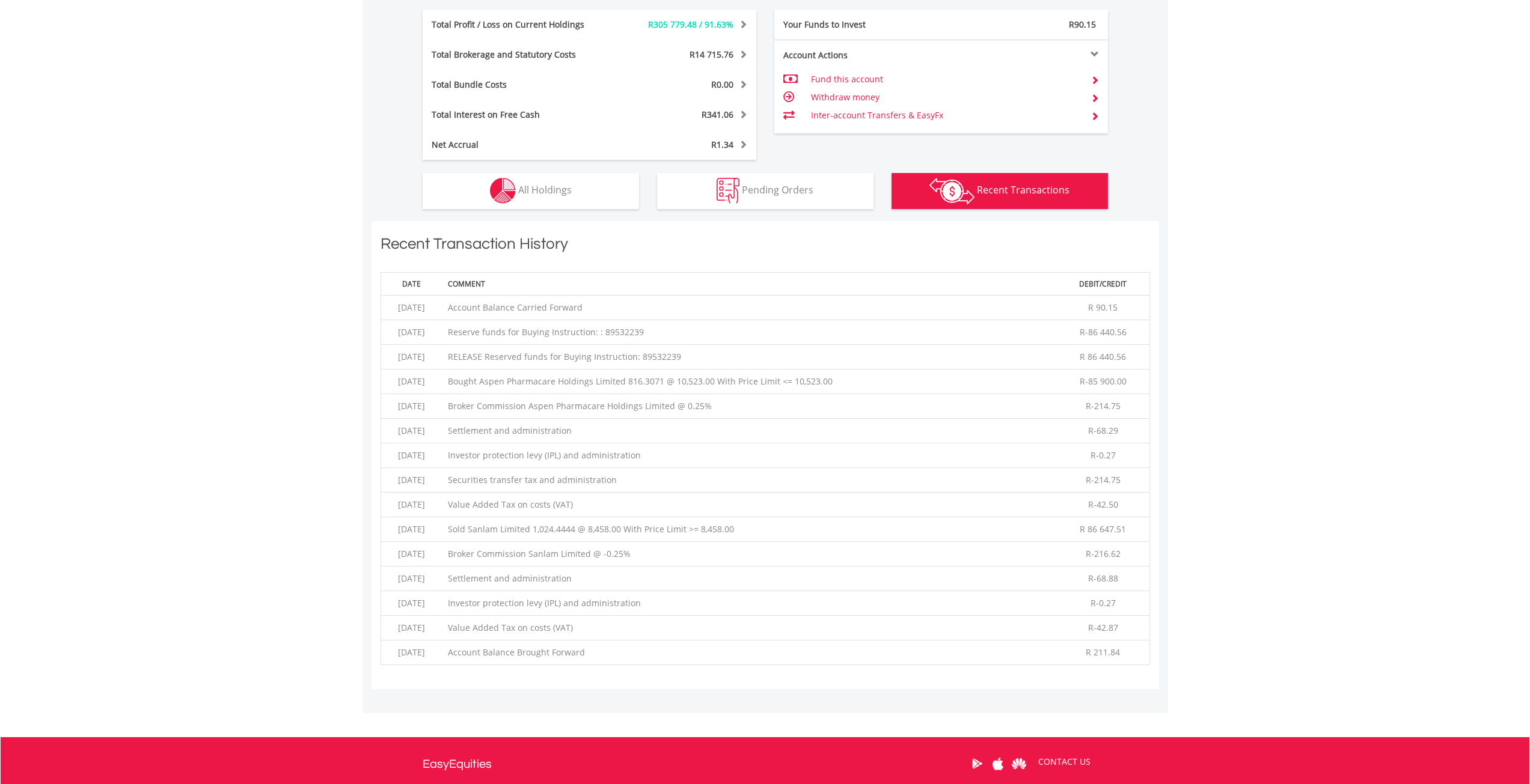
scroll to position [797, 0]
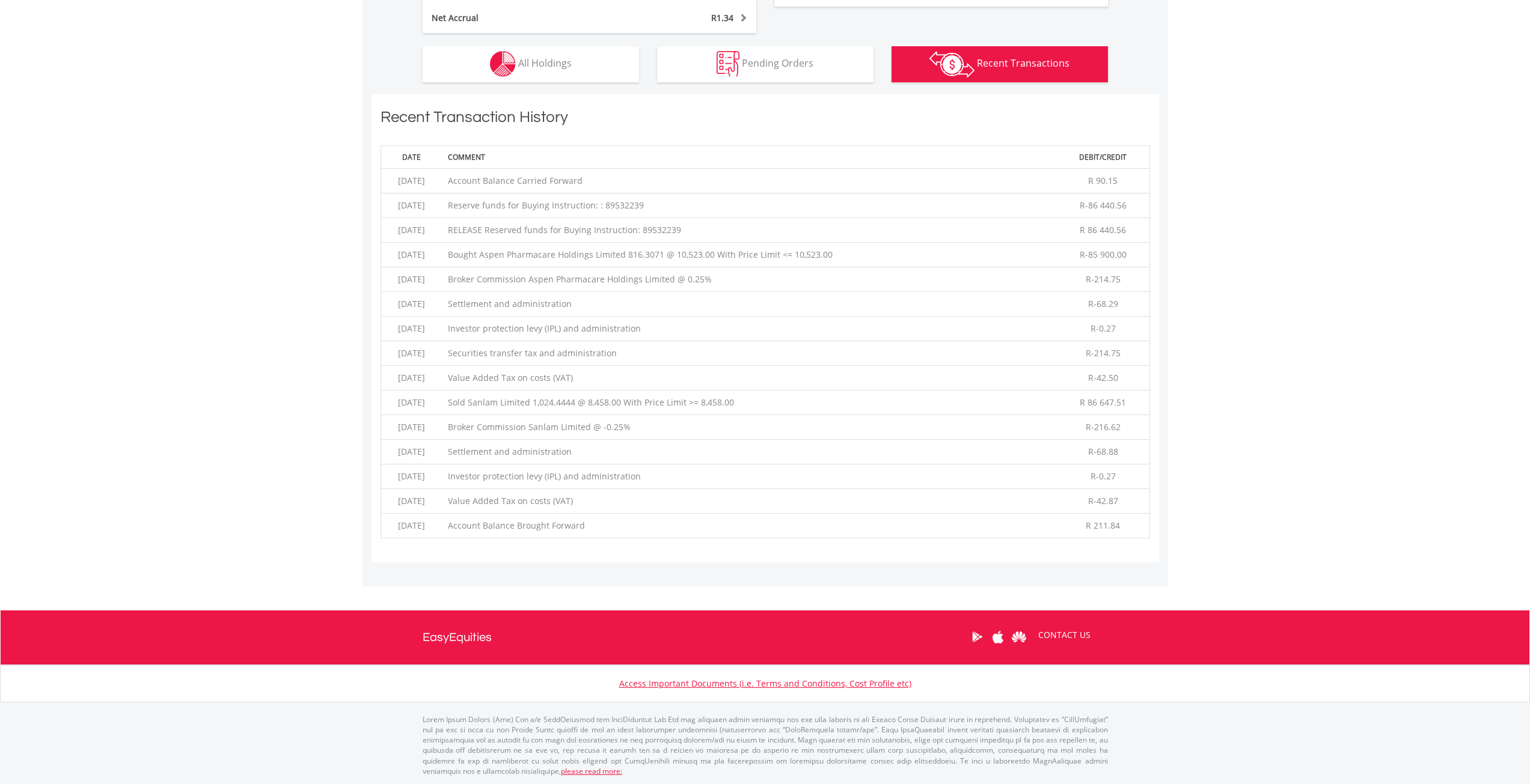
click at [745, 70] on span "Pending Orders" at bounding box center [777, 63] width 71 height 14
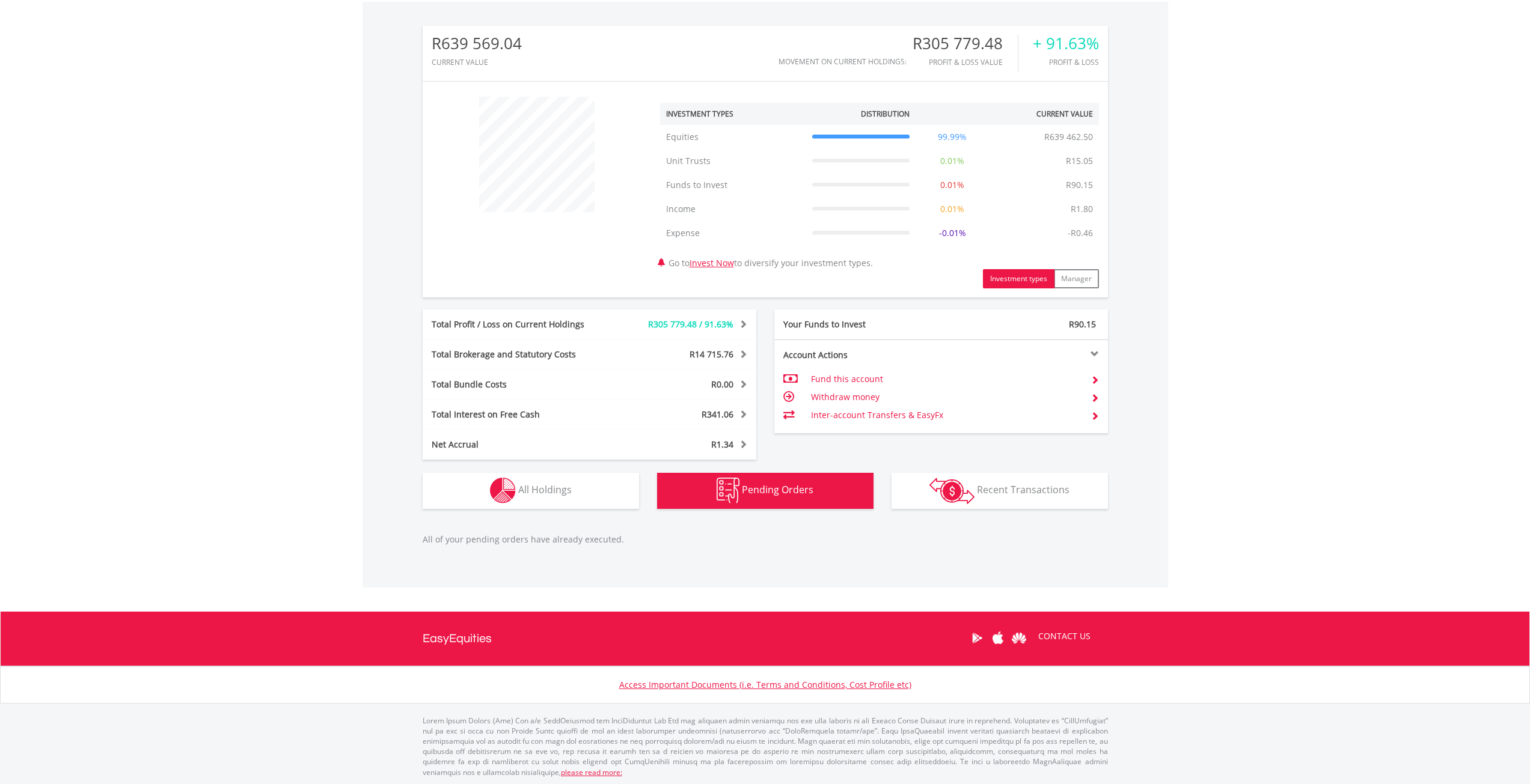
scroll to position [372, 0]
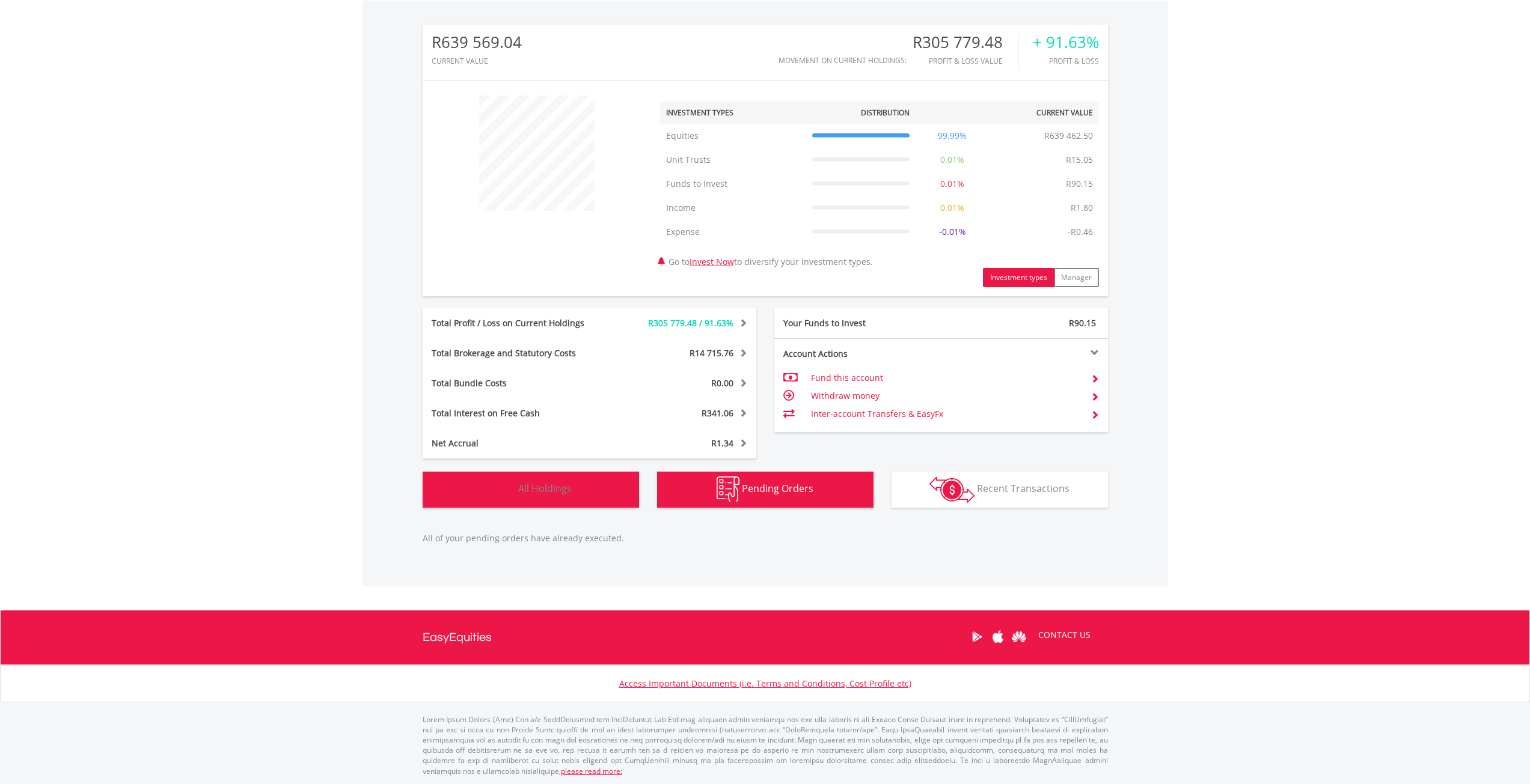
click at [562, 496] on button "Holdings All Holdings" at bounding box center [531, 490] width 216 height 36
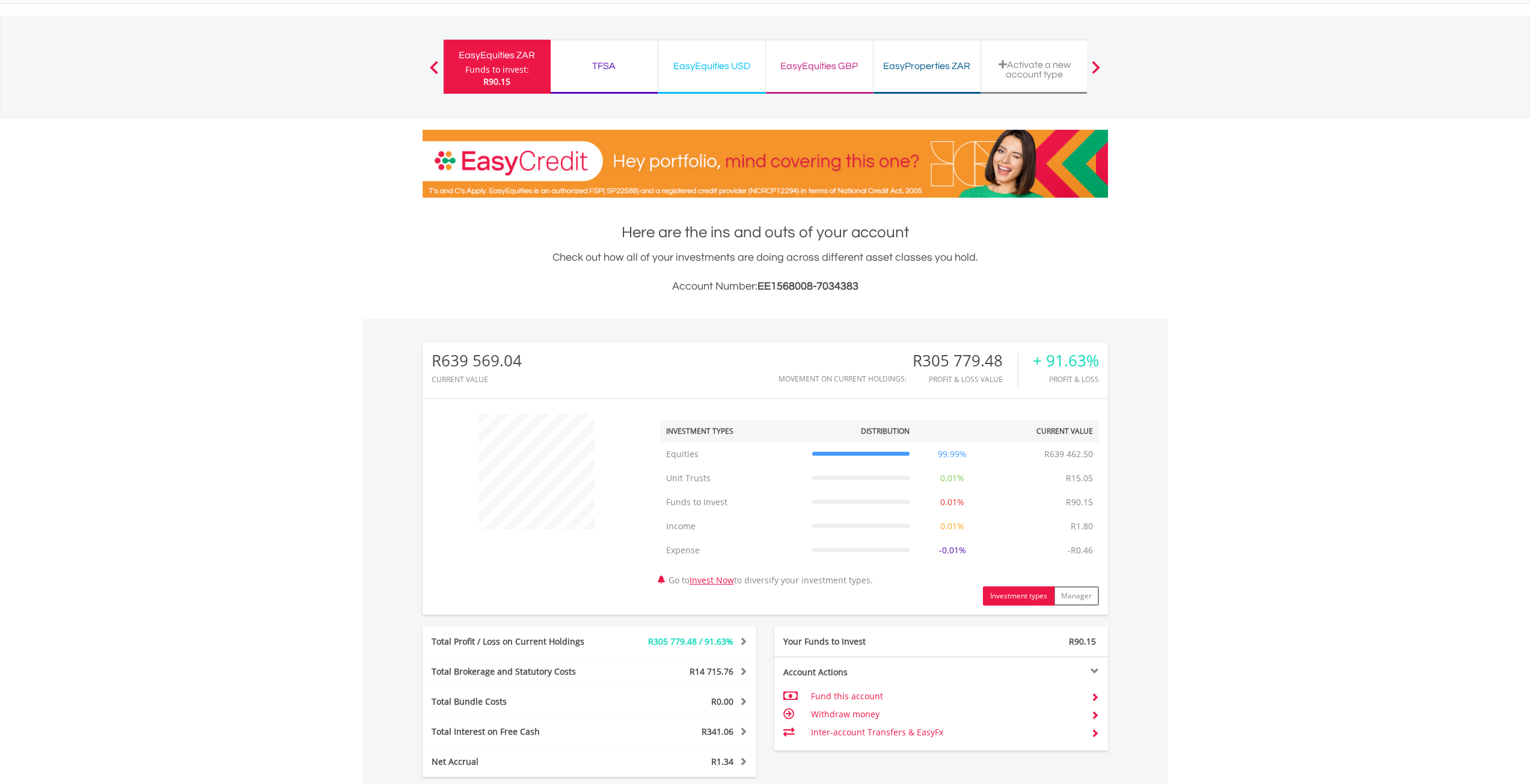
scroll to position [60, 0]
